Goal: Communication & Community: Answer question/provide support

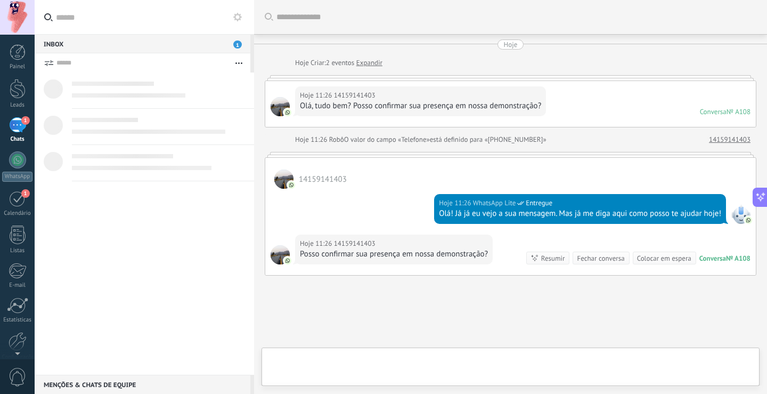
scroll to position [68, 0]
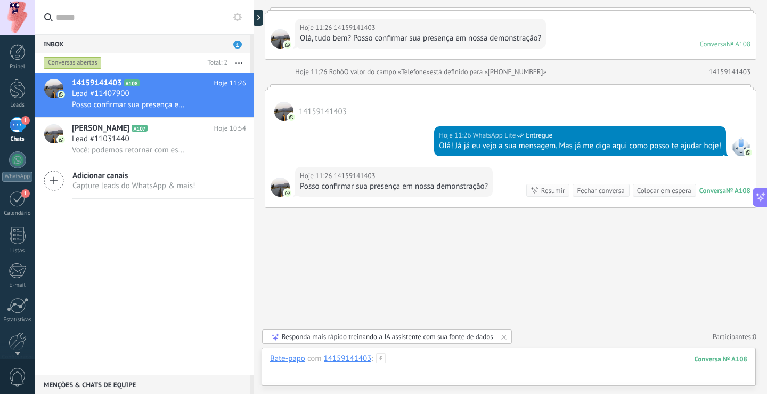
click at [561, 359] on div at bounding box center [508, 369] width 477 height 32
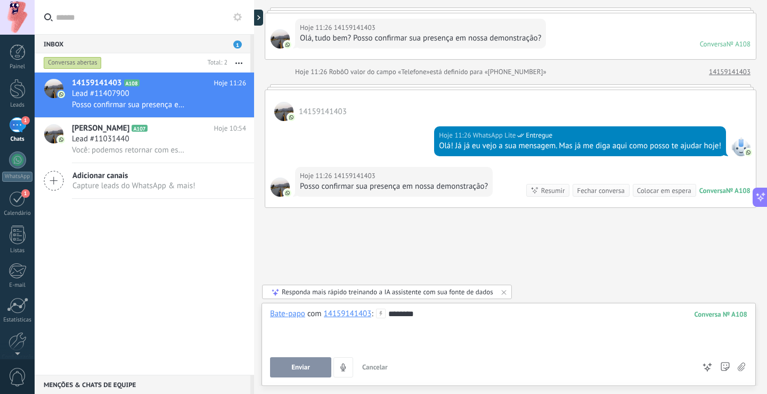
click at [287, 370] on button "Enviar" at bounding box center [300, 367] width 61 height 20
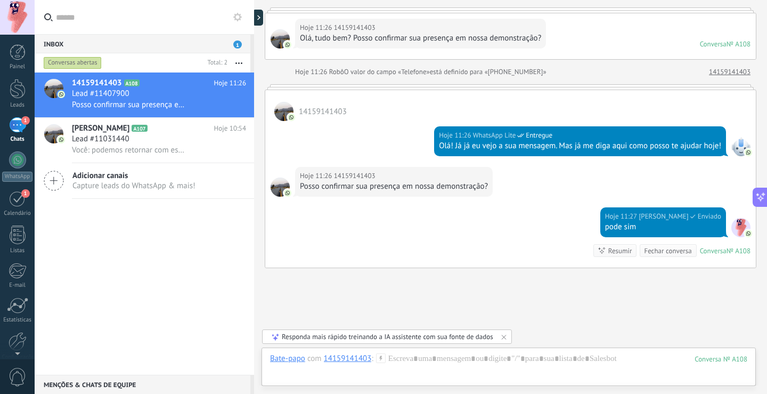
scroll to position [128, 0]
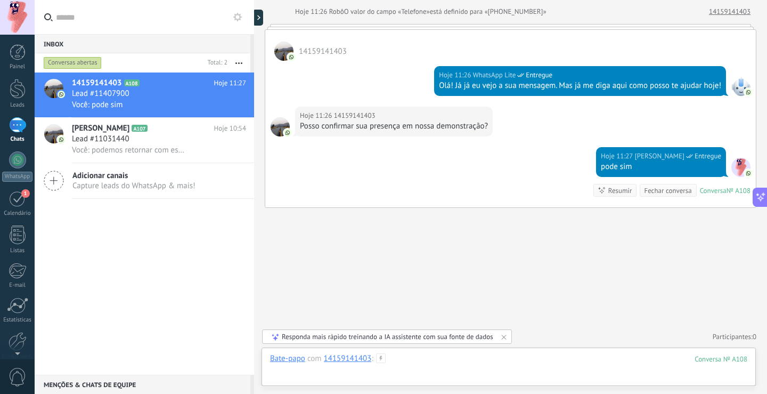
click at [442, 353] on div "Bate-papo E-mail Nota Tarefa Bate-papo com 14159141403 : 108 Enviar Cancelar Ra…" at bounding box center [509, 366] width 495 height 38
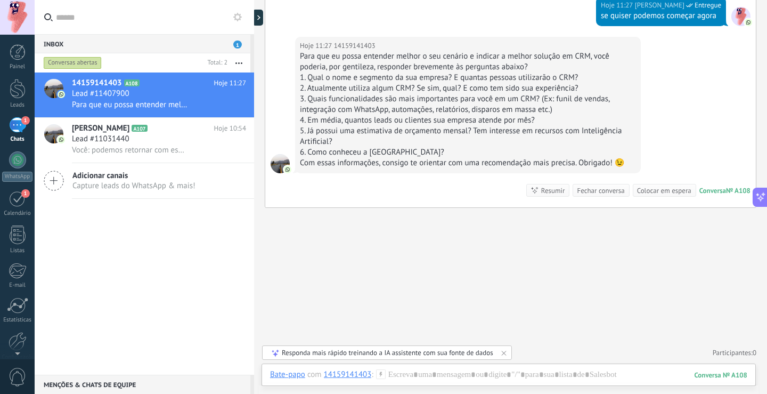
scroll to position [258, 0]
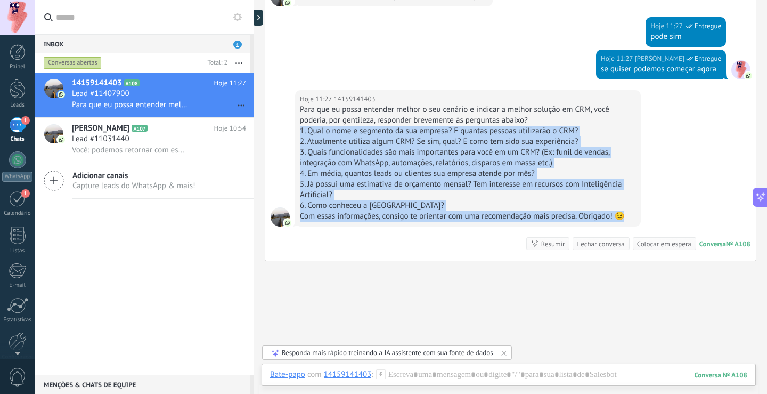
drag, startPoint x: 300, startPoint y: 133, endPoint x: 632, endPoint y: 218, distance: 342.8
click at [632, 218] on div "Para que eu possa entender melhor o seu cenário e indicar a melhor solução em C…" at bounding box center [468, 162] width 336 height 117
copy div "1. Qual o nome e segmento da sua empresa? E quantas pessoas utilizarão o CRM? 2…"
click at [424, 378] on div at bounding box center [508, 385] width 477 height 32
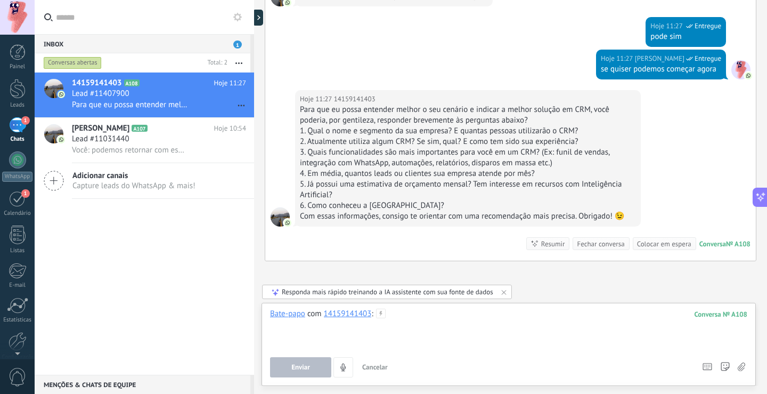
click at [452, 323] on div at bounding box center [508, 329] width 477 height 41
paste div
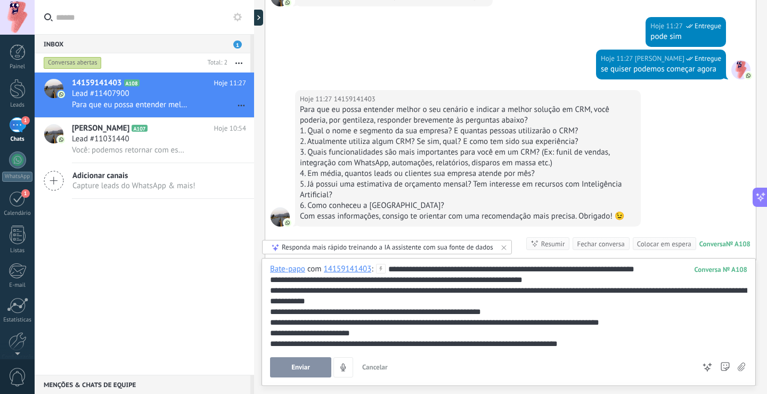
click at [671, 266] on div "**********" at bounding box center [508, 306] width 477 height 85
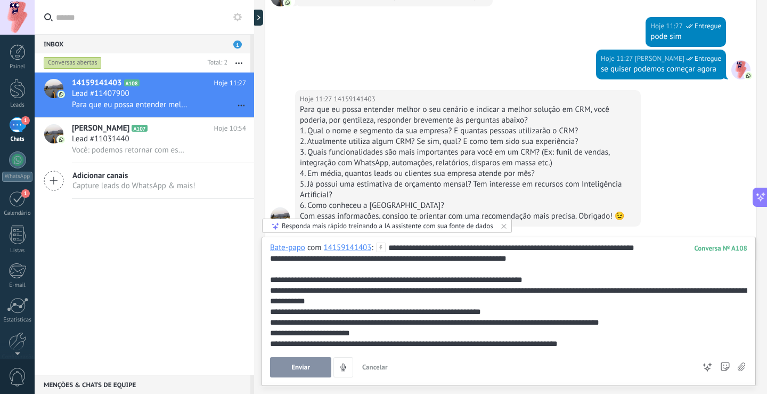
click at [563, 280] on div "**********" at bounding box center [508, 279] width 477 height 11
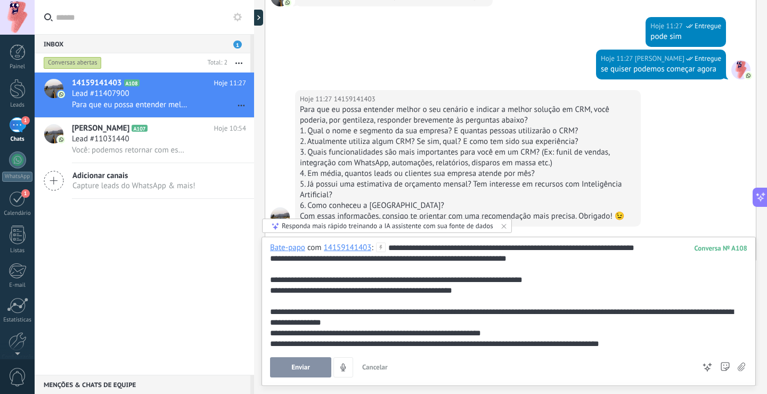
click at [411, 321] on div "**********" at bounding box center [507, 316] width 474 height 21
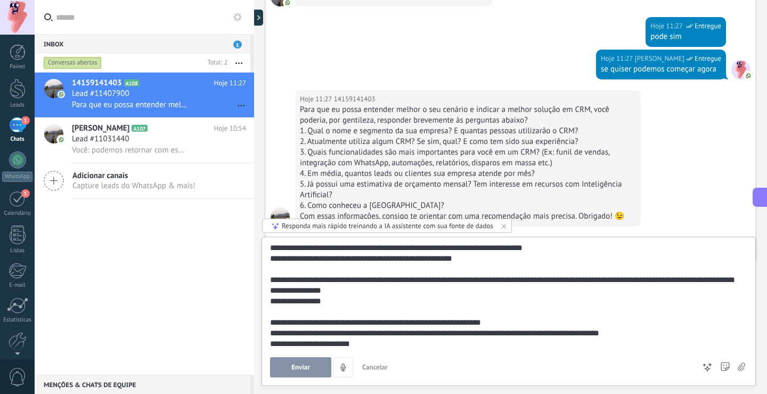
scroll to position [43, 0]
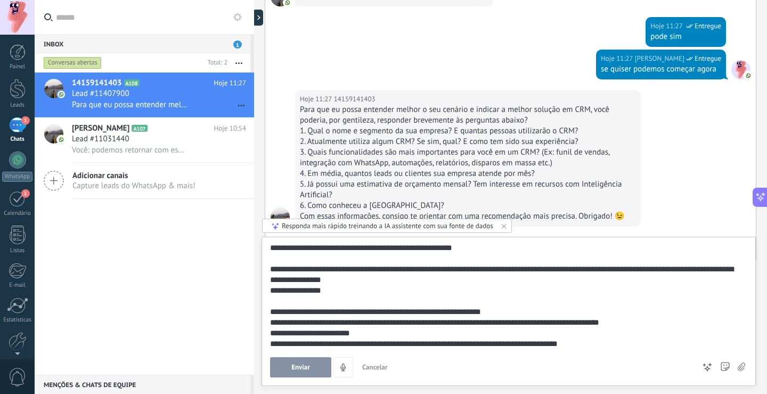
click at [538, 311] on div "**********" at bounding box center [507, 311] width 474 height 11
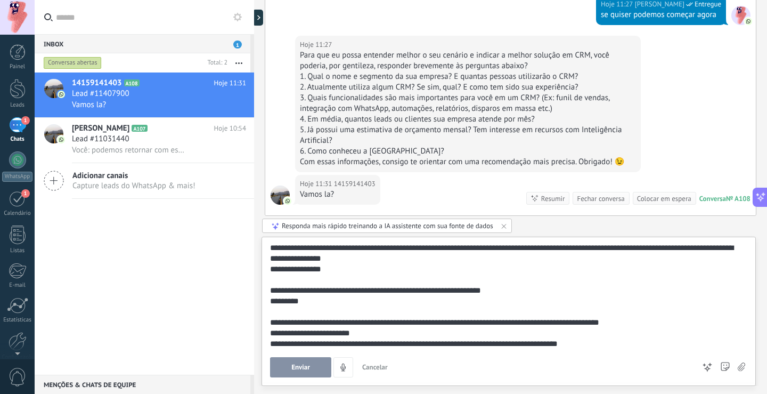
scroll to position [320, 0]
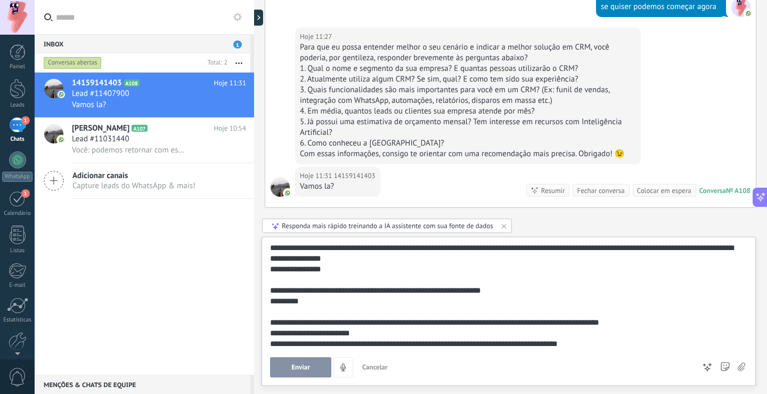
click at [386, 332] on div "**********" at bounding box center [507, 333] width 474 height 11
click at [633, 320] on div "**********" at bounding box center [507, 322] width 474 height 11
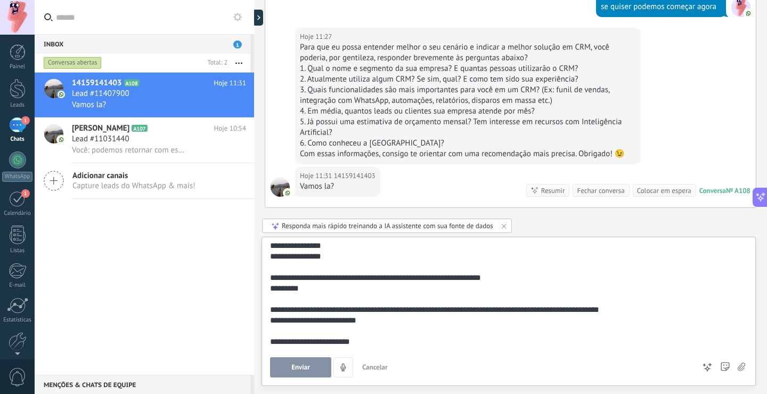
scroll to position [85, 0]
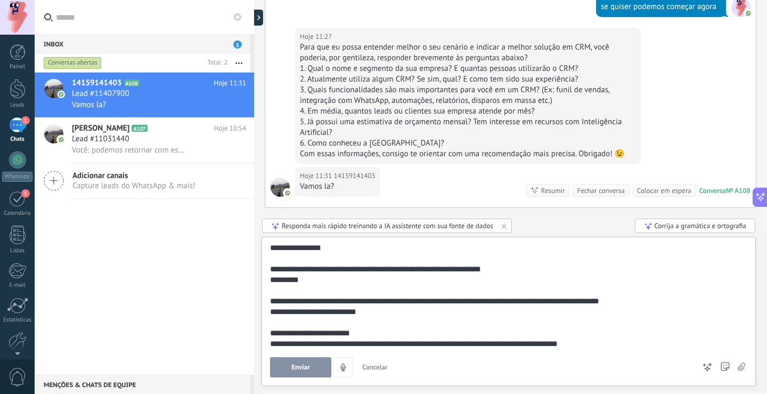
click at [376, 331] on div "**********" at bounding box center [507, 333] width 474 height 11
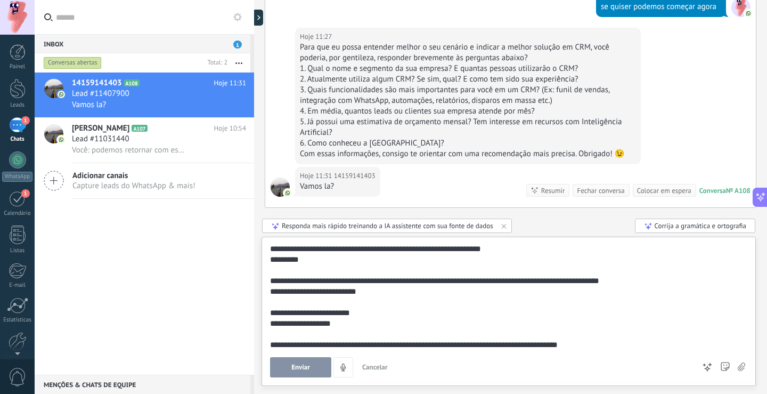
scroll to position [107, 0]
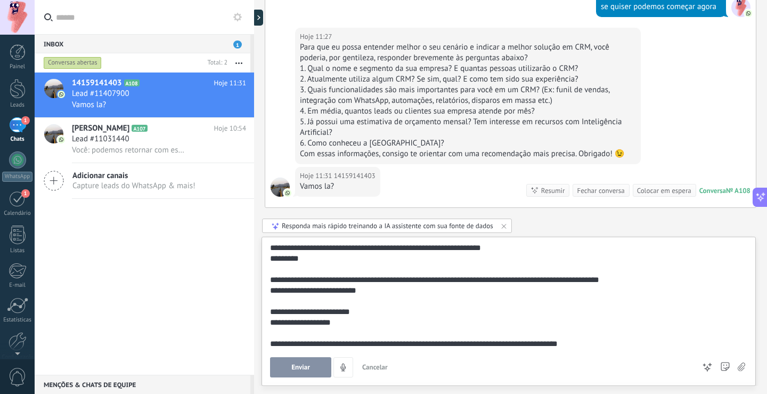
click at [295, 365] on span "Enviar" at bounding box center [301, 366] width 19 height 7
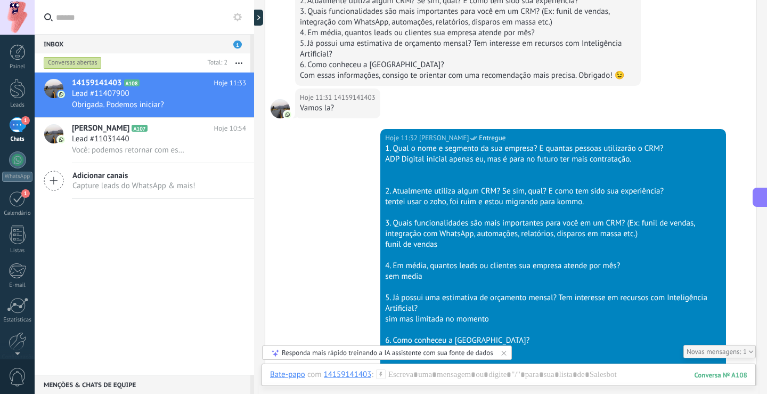
scroll to position [414, 0]
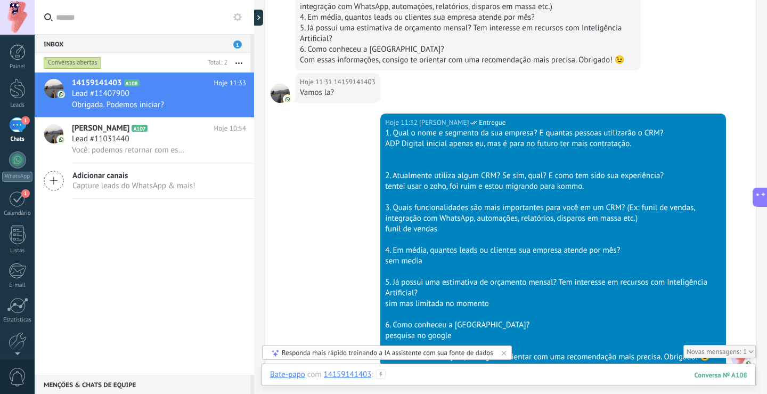
click at [448, 373] on div at bounding box center [508, 385] width 477 height 32
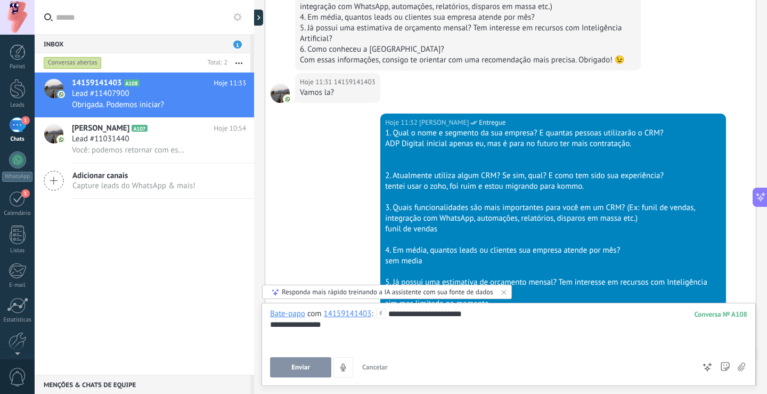
click at [296, 367] on span "Enviar" at bounding box center [301, 366] width 19 height 7
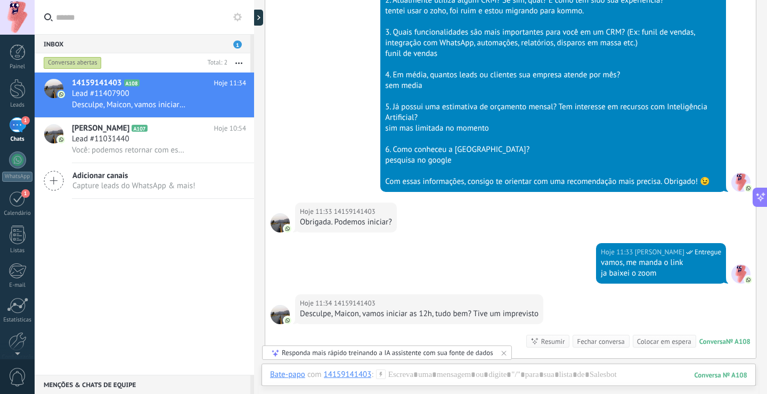
scroll to position [636, 0]
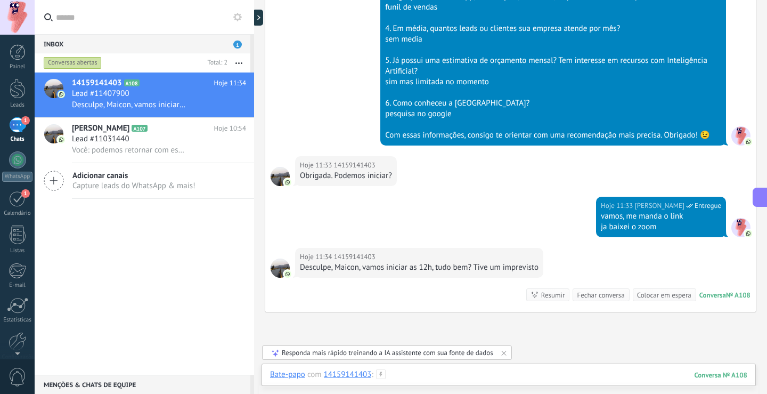
click at [477, 373] on div at bounding box center [508, 385] width 477 height 32
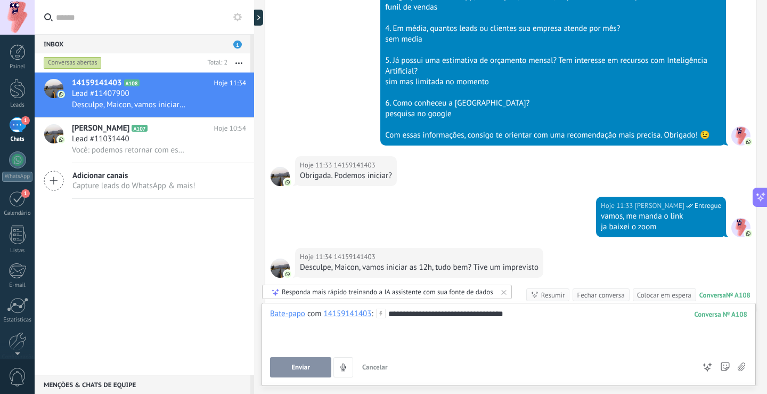
scroll to position [715, 0]
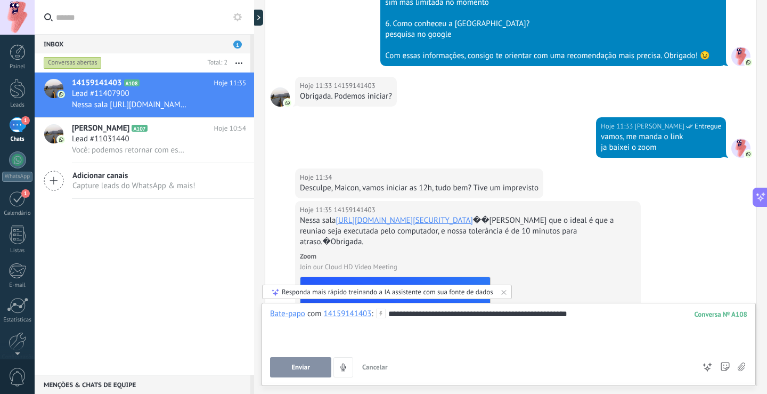
click at [293, 373] on button "Enviar" at bounding box center [300, 367] width 61 height 20
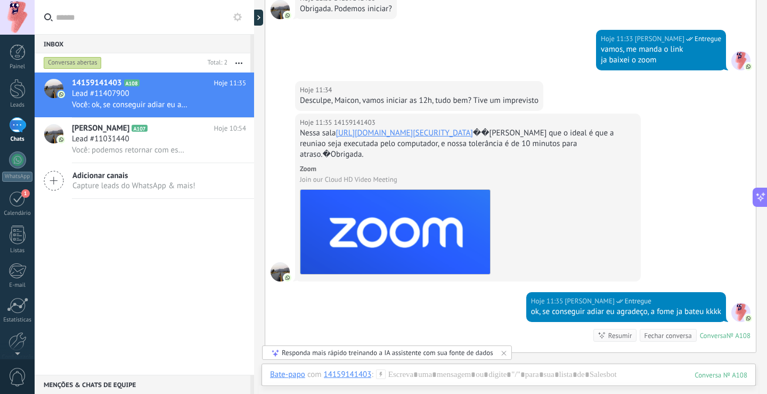
scroll to position [788, 0]
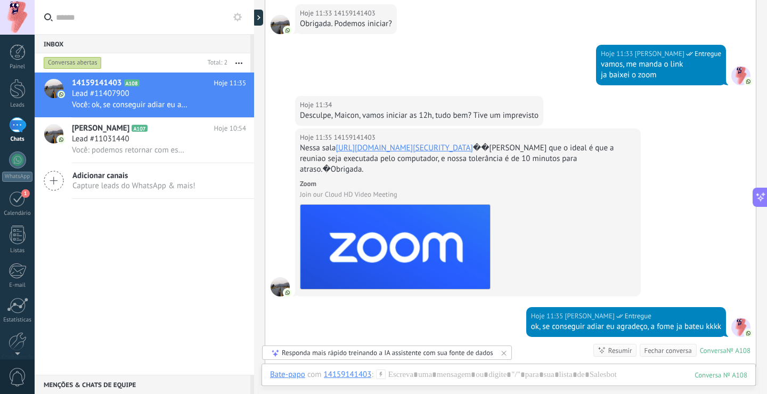
click at [383, 147] on link "[URL][DOMAIN_NAME][SECURITY_DATA]" at bounding box center [404, 148] width 137 height 10
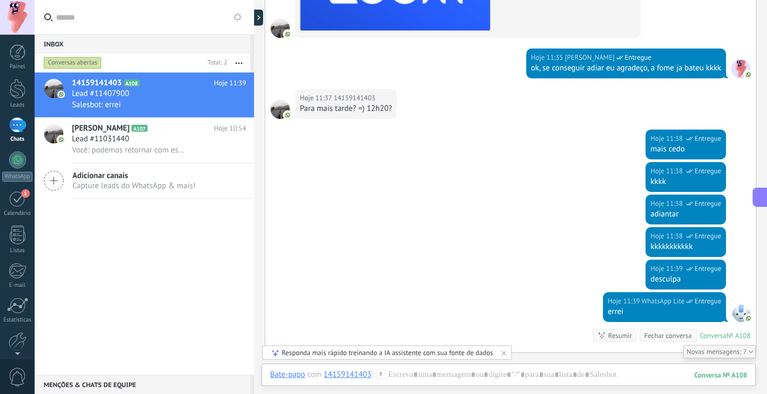
click at [466, 213] on div "Hoje 11:38 WhatsApp Lite Entregue adiantar" at bounding box center [510, 211] width 491 height 33
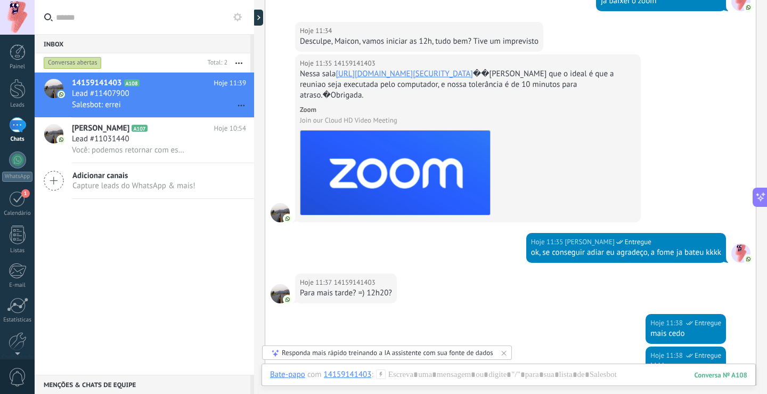
scroll to position [765, 0]
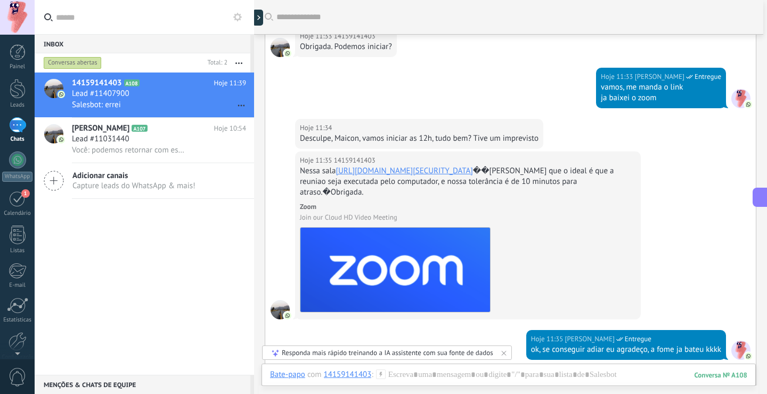
click at [377, 176] on link "[URL][DOMAIN_NAME][SECURITY_DATA]" at bounding box center [404, 171] width 137 height 10
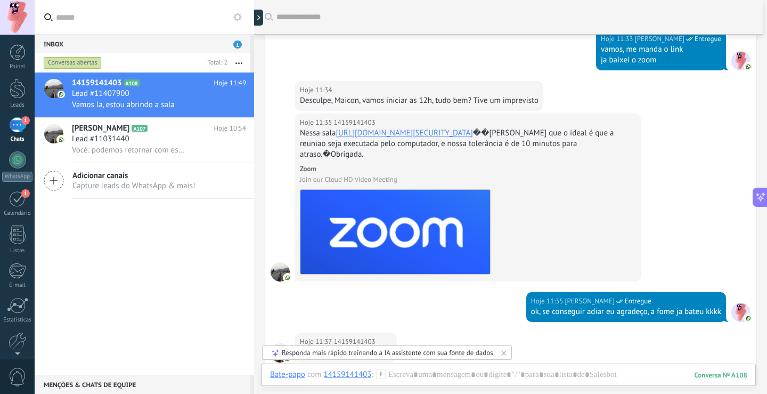
scroll to position [786, 0]
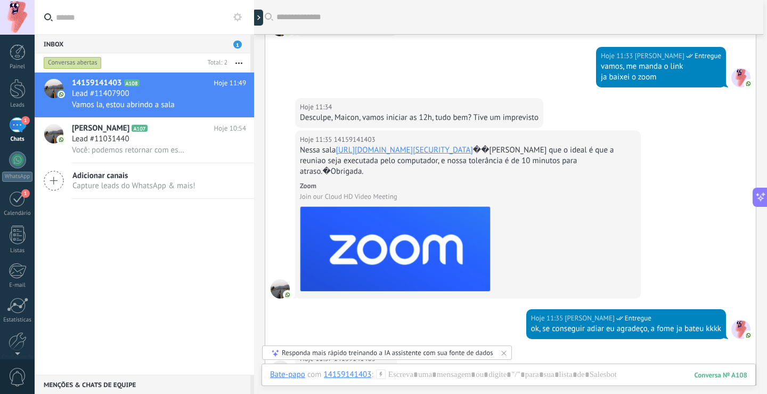
click at [412, 155] on link "[URL][DOMAIN_NAME][SECURITY_DATA]" at bounding box center [404, 150] width 137 height 10
